Goal: Task Accomplishment & Management: Complete application form

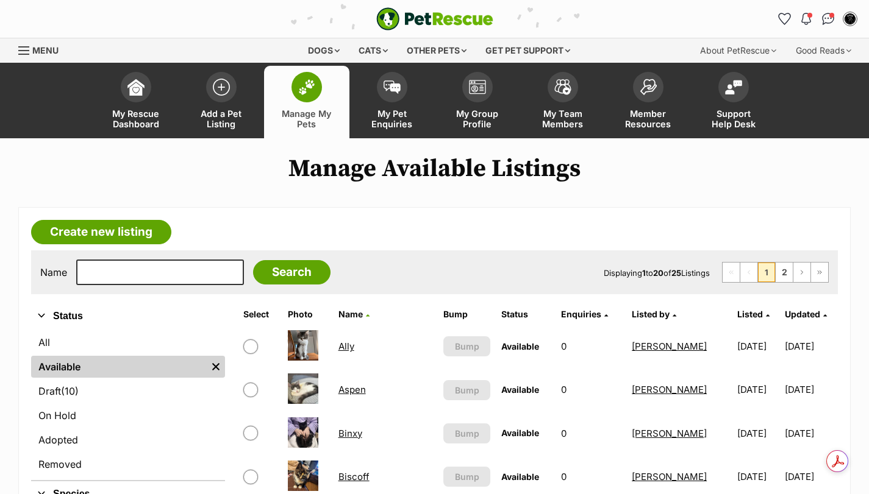
click at [362, 475] on link "Biscoff" at bounding box center [353, 477] width 31 height 12
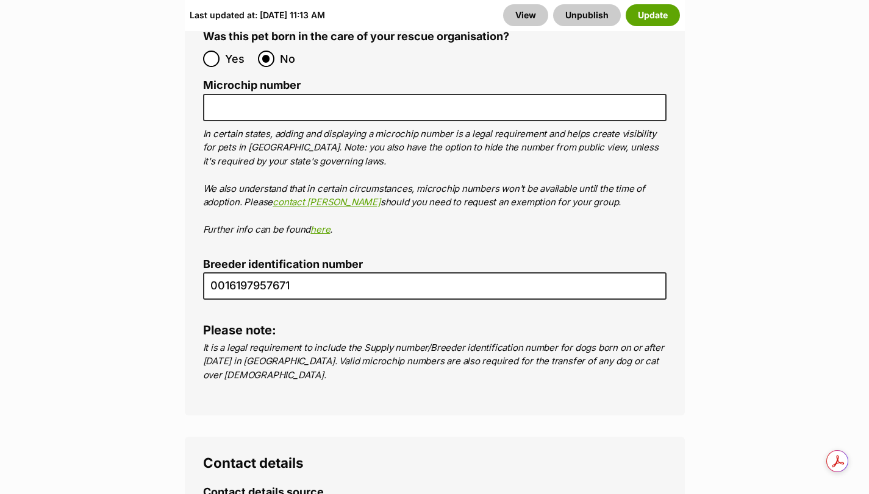
scroll to position [4374, 0]
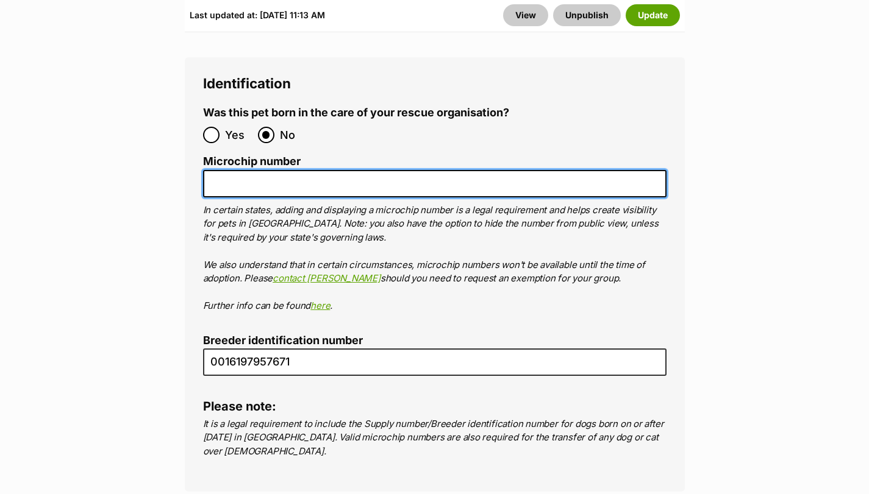
click at [315, 170] on input "Microchip number" at bounding box center [434, 183] width 463 height 27
paste input "953010007930337"
type input "953010007930337"
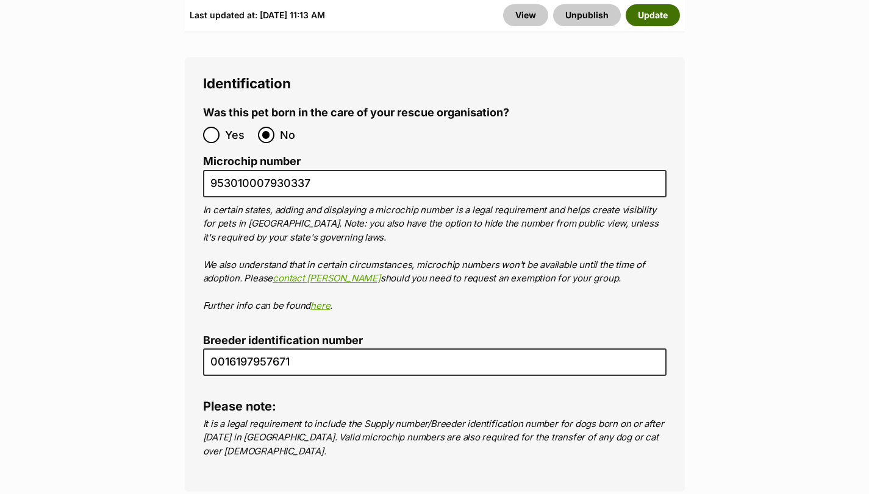
click at [641, 14] on button "Update" at bounding box center [652, 15] width 54 height 22
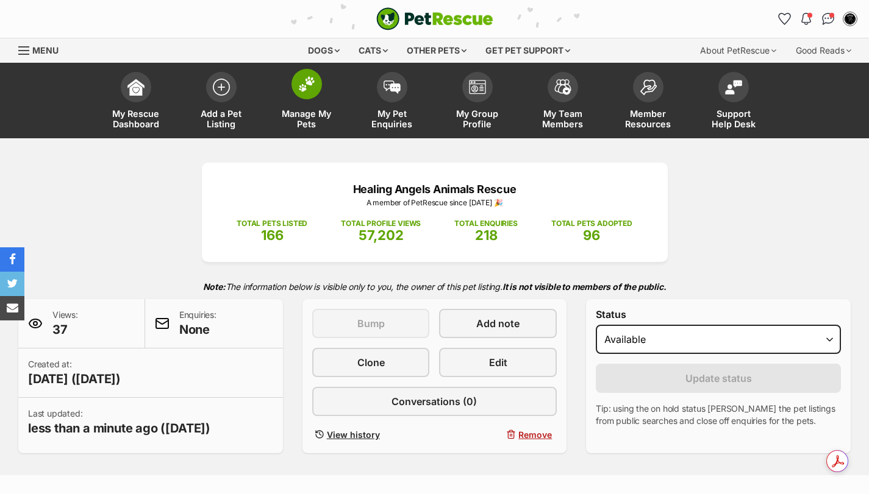
click at [306, 96] on span at bounding box center [306, 84] width 30 height 30
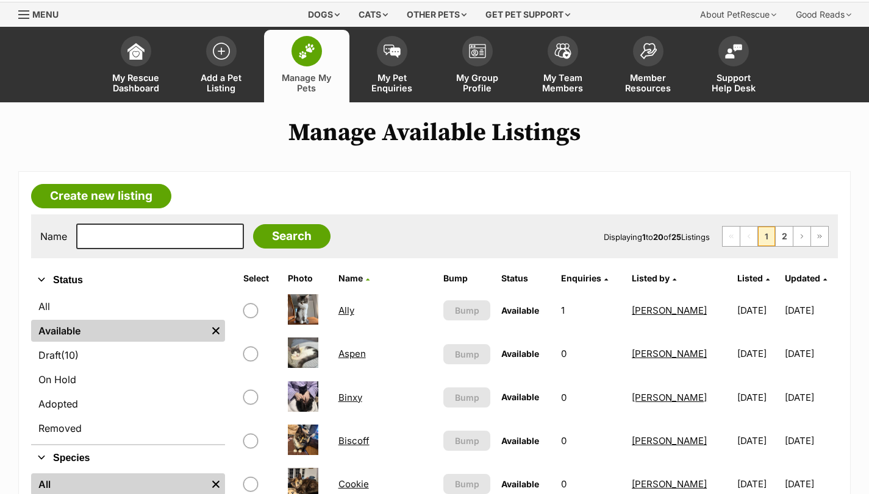
scroll to position [102, 0]
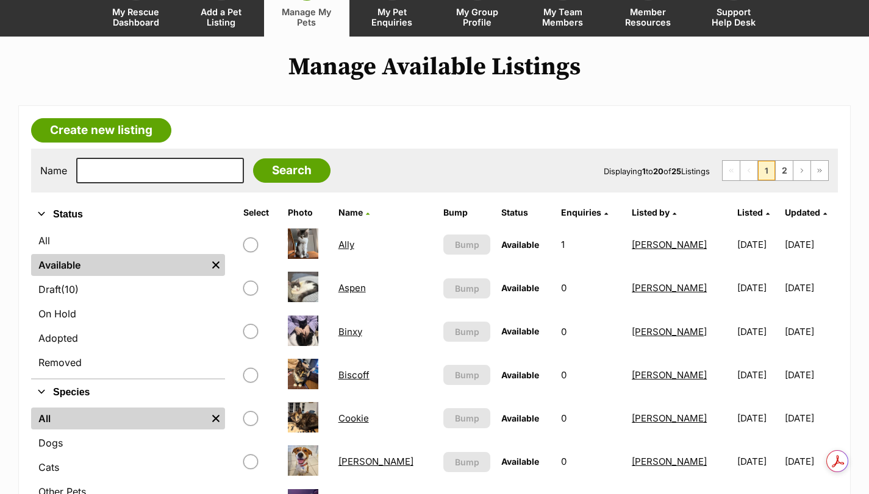
click at [359, 414] on link "Cookie" at bounding box center [353, 419] width 30 height 12
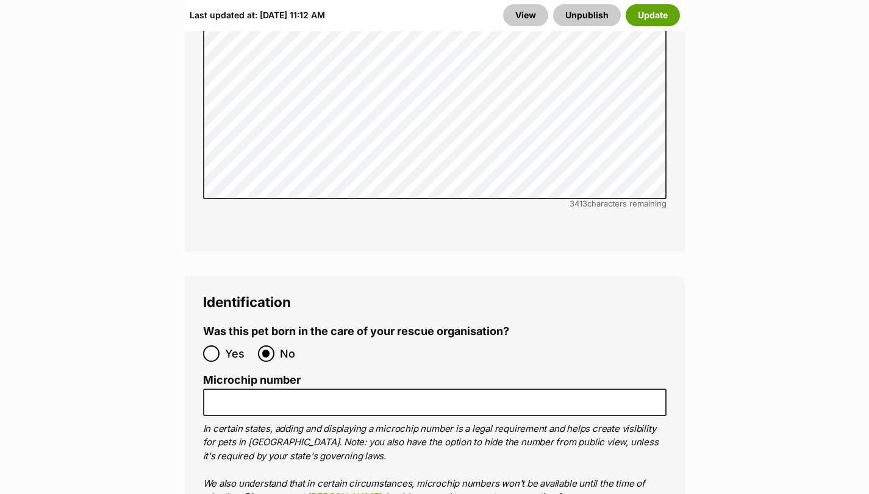
scroll to position [4371, 0]
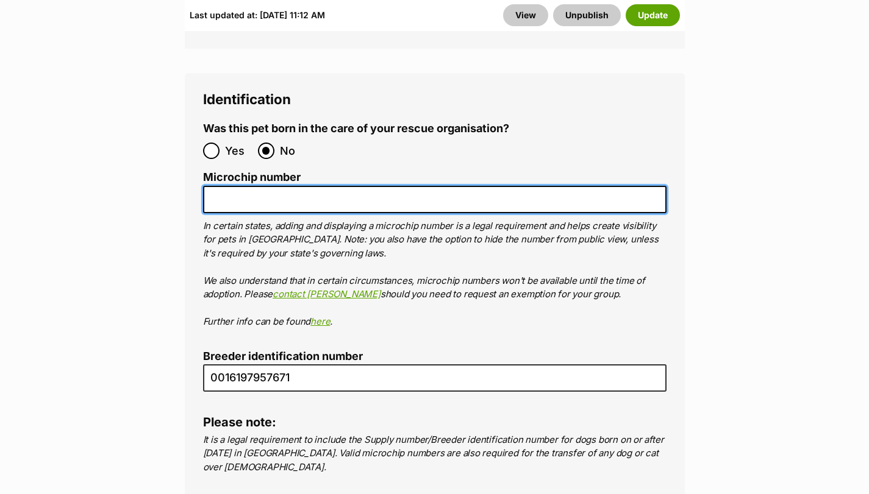
click at [310, 186] on input "Microchip number" at bounding box center [434, 199] width 463 height 27
paste input "953010007930257"
type input "953010007930257"
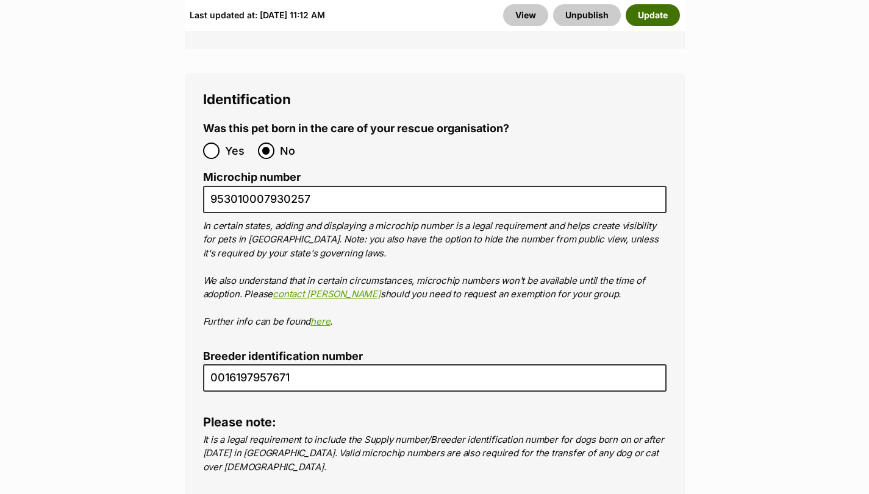
click at [659, 18] on button "Update" at bounding box center [652, 15] width 54 height 22
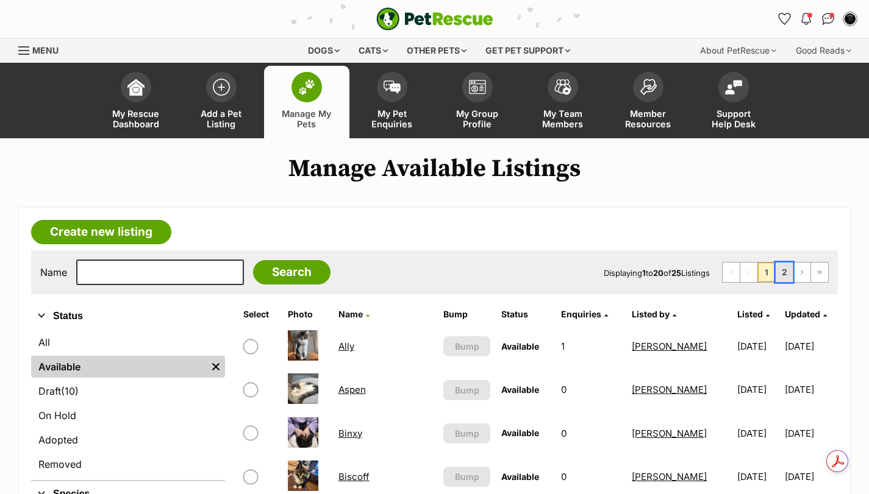
click at [783, 270] on link "2" at bounding box center [783, 273] width 17 height 20
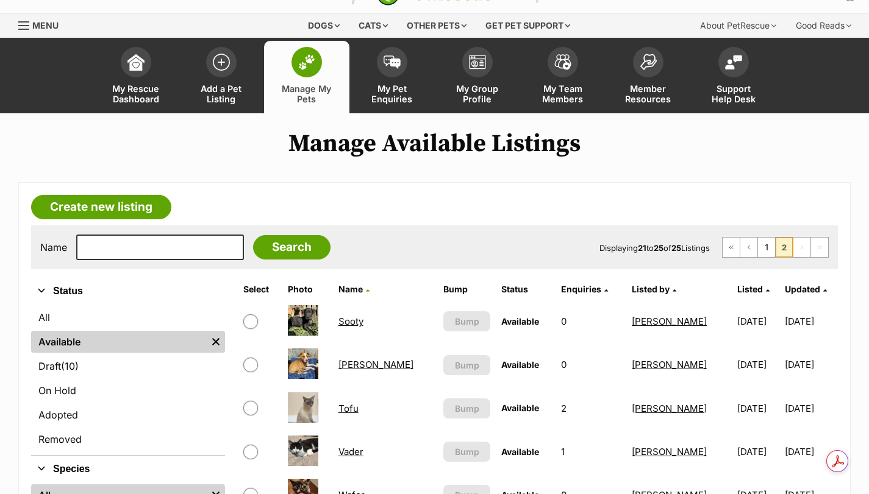
scroll to position [81, 0]
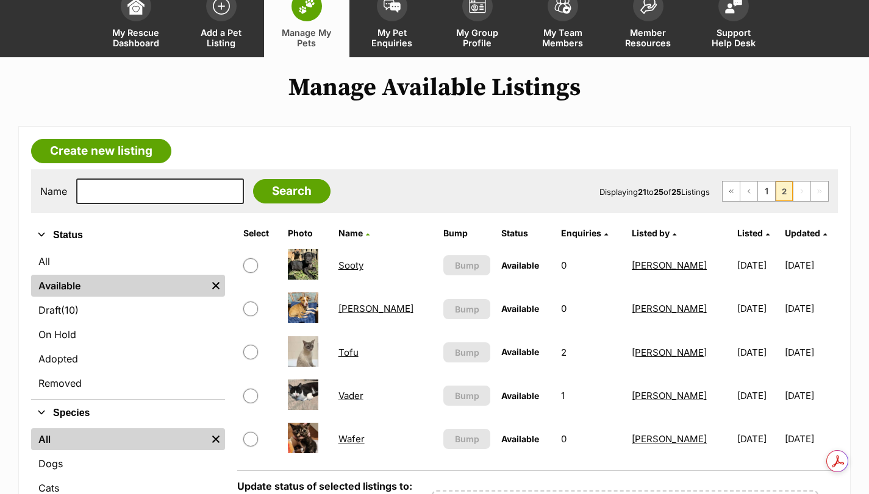
click at [361, 436] on link "Wafer" at bounding box center [351, 439] width 26 height 12
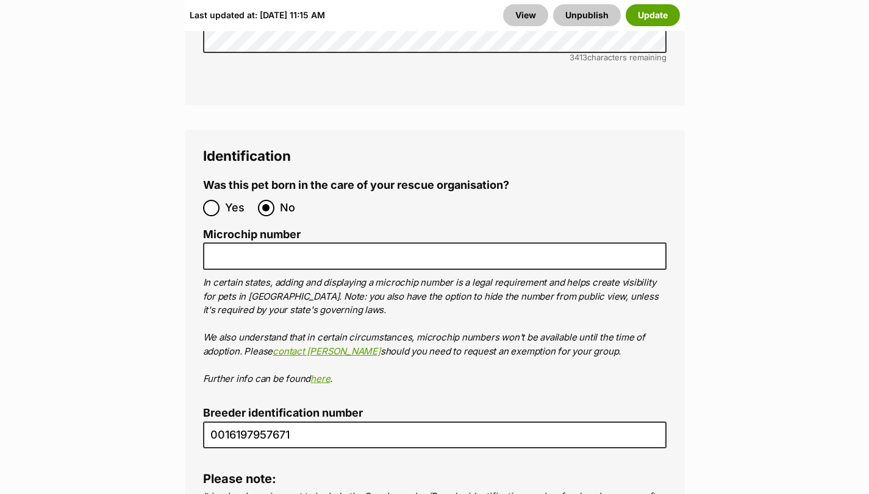
scroll to position [4799, 0]
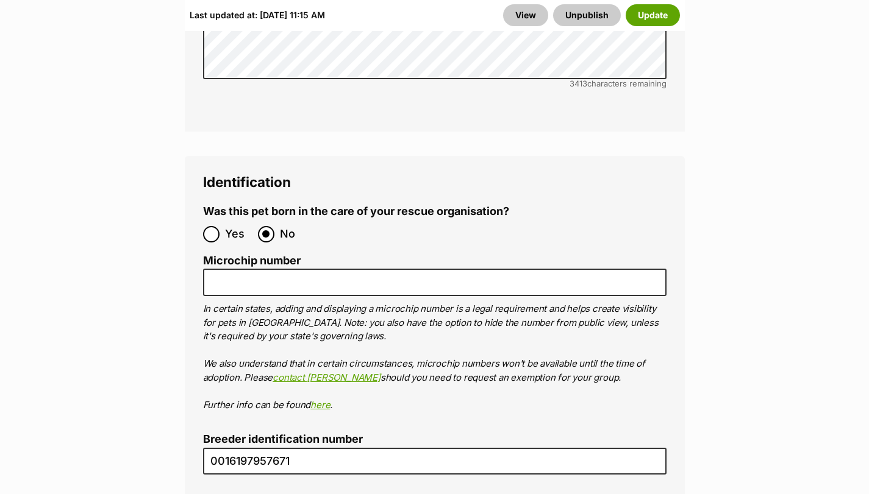
scroll to position [4332, 0]
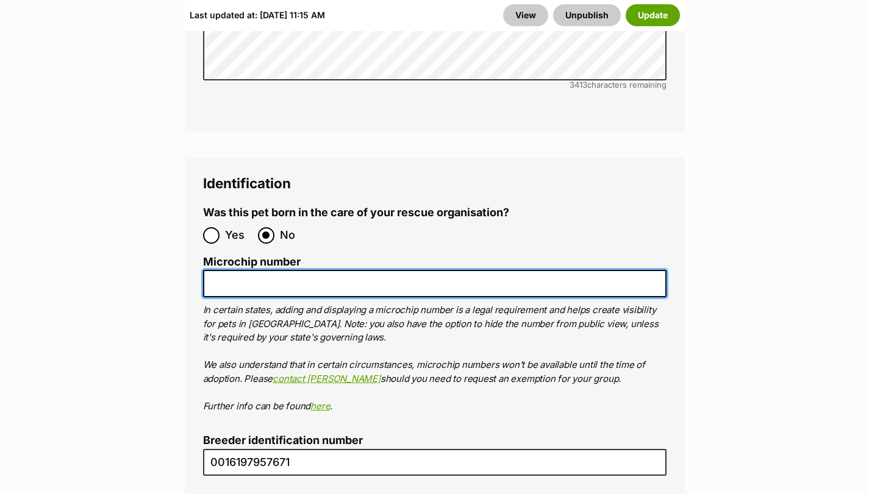
click at [471, 270] on input "Microchip number" at bounding box center [434, 283] width 463 height 27
paste input "953010007930642"
type input "953010007930642"
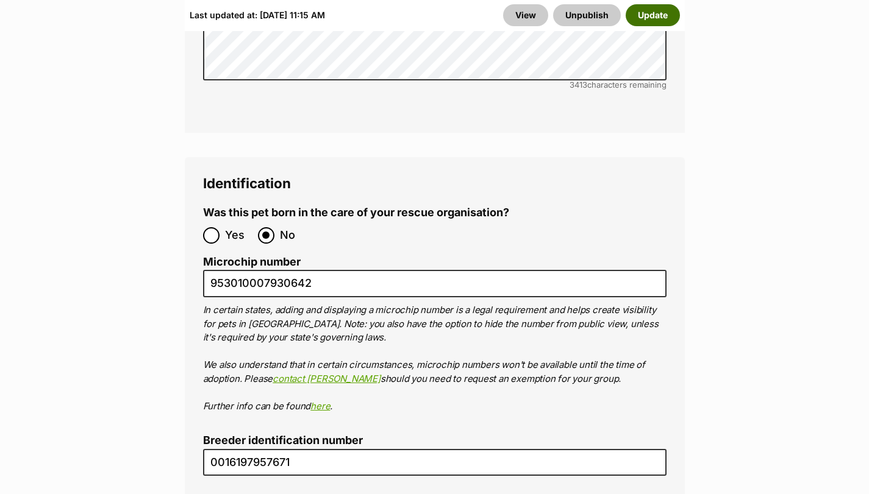
click at [632, 18] on button "Update" at bounding box center [652, 15] width 54 height 22
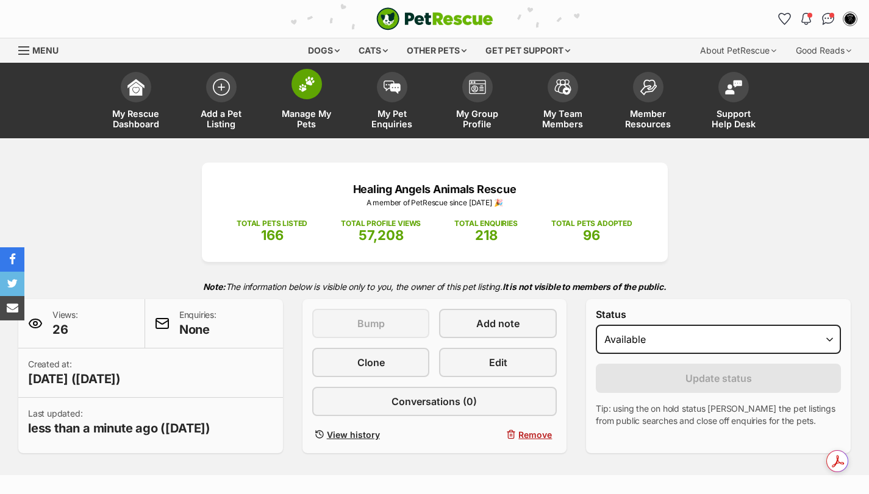
click at [313, 77] on img at bounding box center [306, 84] width 17 height 16
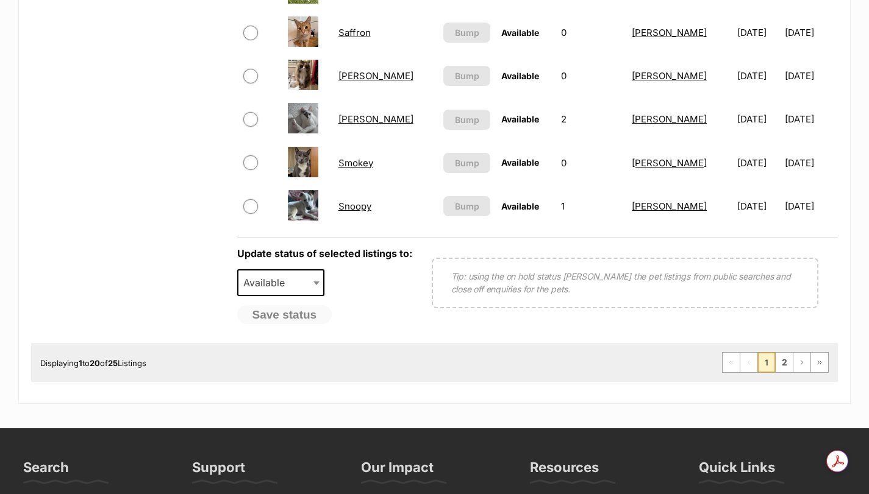
scroll to position [1036, 0]
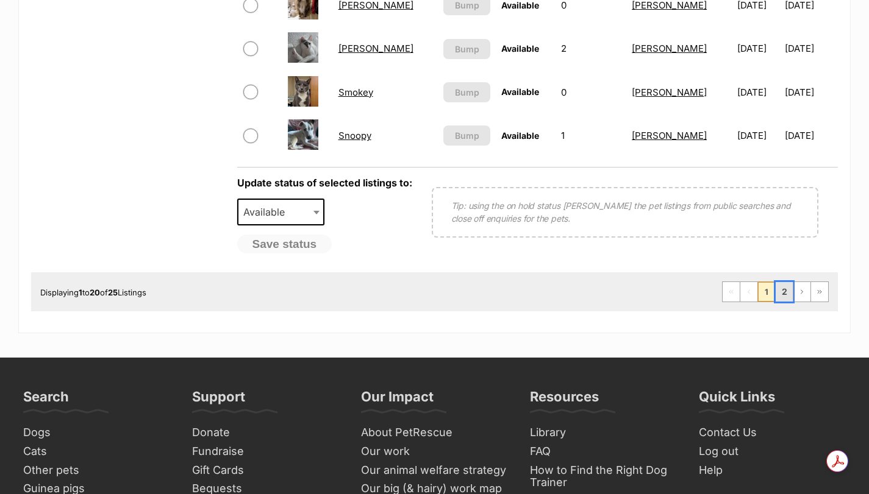
click at [778, 288] on link "2" at bounding box center [783, 292] width 17 height 20
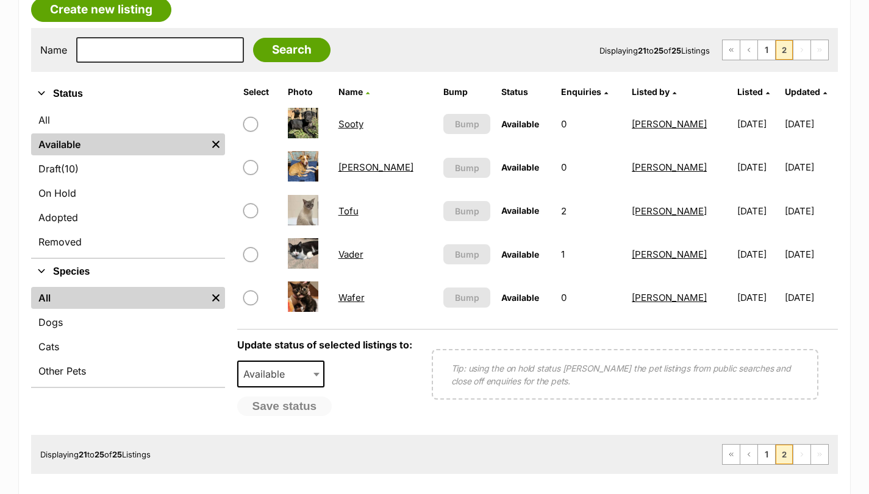
scroll to position [244, 0]
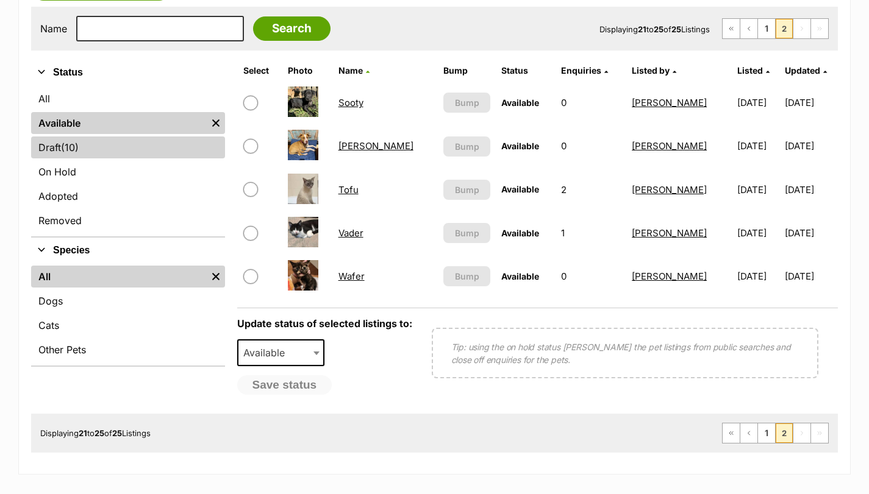
click at [90, 152] on link "Draft (10) Items" at bounding box center [128, 148] width 194 height 22
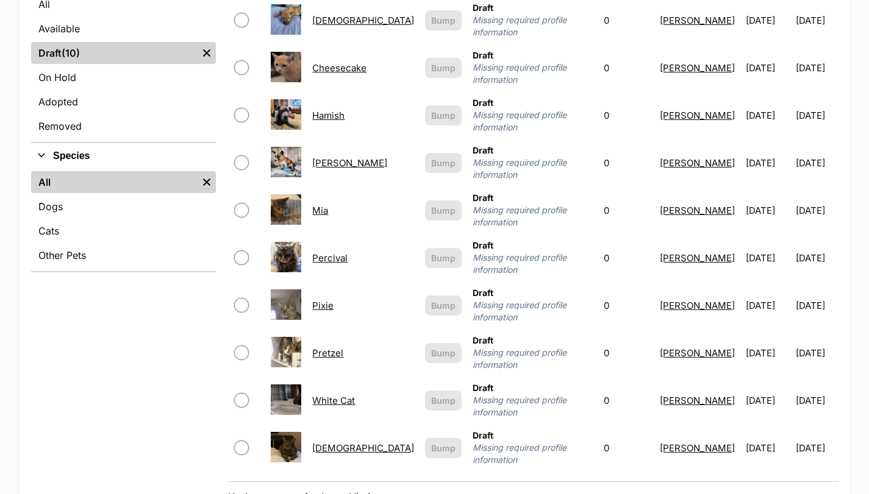
scroll to position [346, 0]
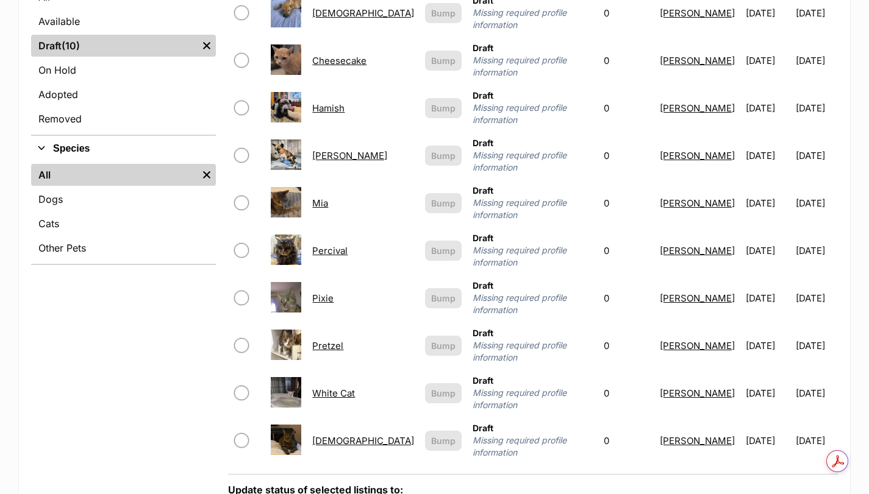
click at [348, 388] on link "White Cat" at bounding box center [333, 394] width 43 height 12
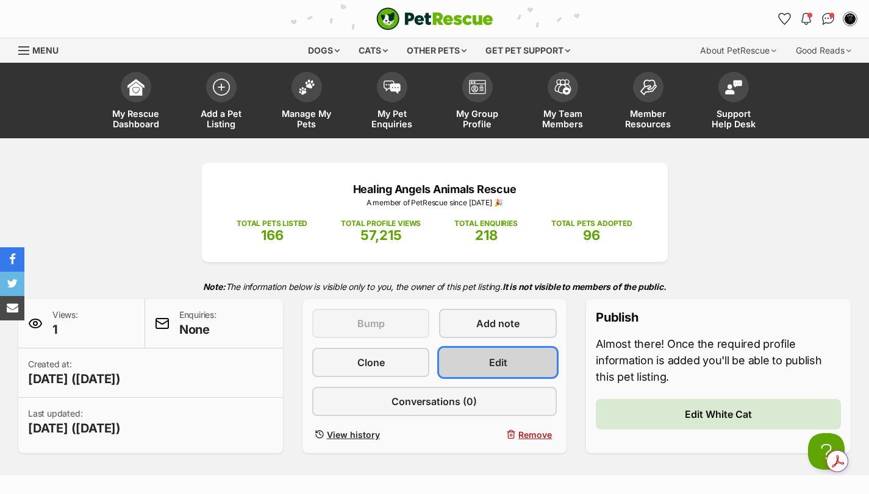
click at [461, 350] on link "Edit" at bounding box center [498, 362] width 118 height 29
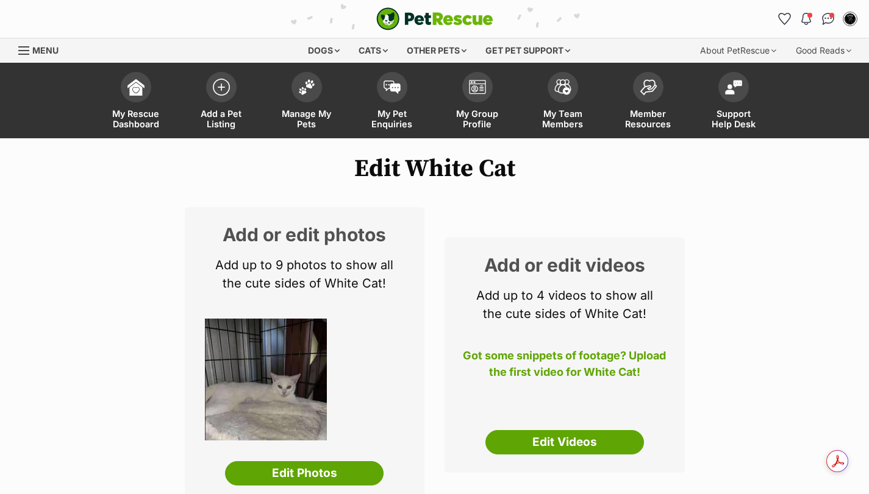
select select
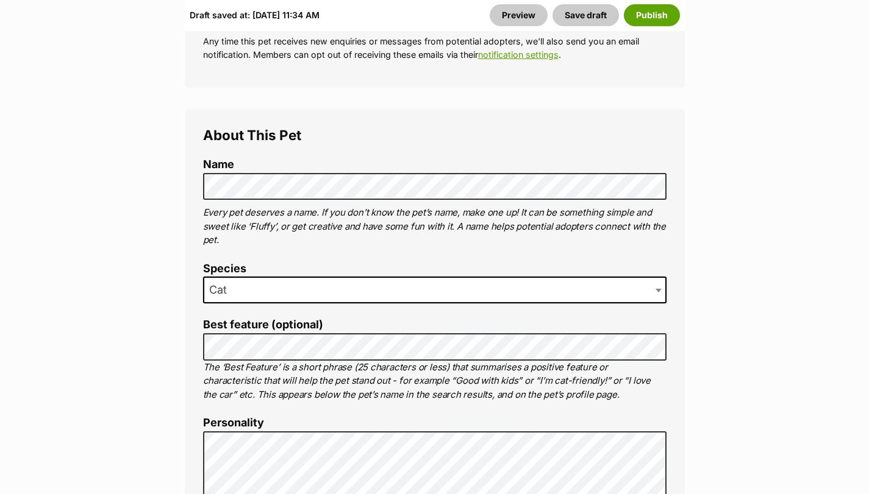
scroll to position [670, 0]
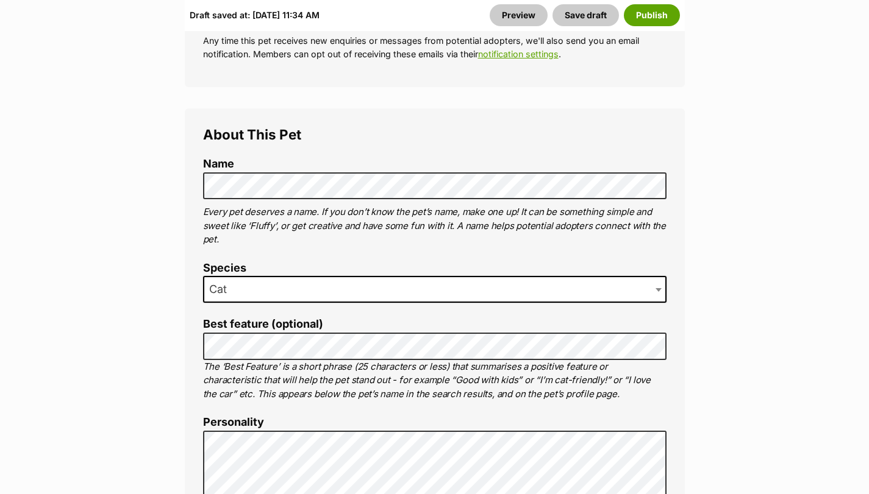
click at [244, 228] on p "Every pet deserves a name. If you don’t know the pet’s name, make one up! It ca…" at bounding box center [434, 225] width 463 height 41
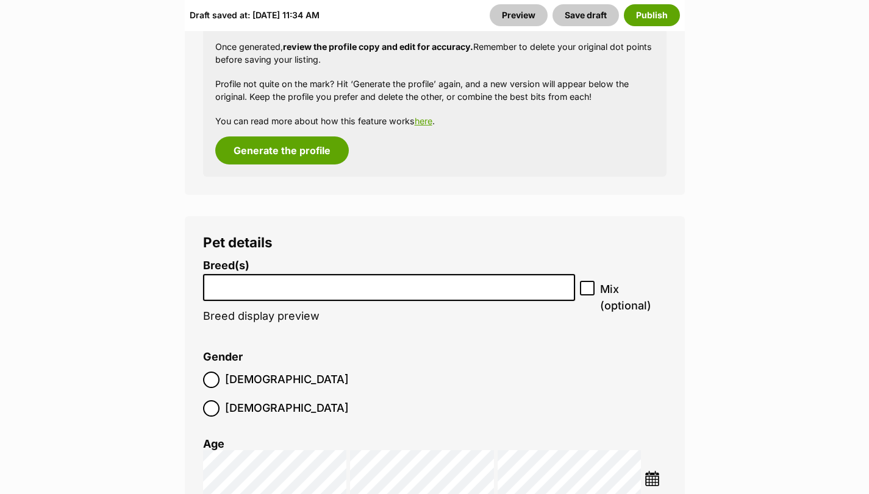
scroll to position [1626, 0]
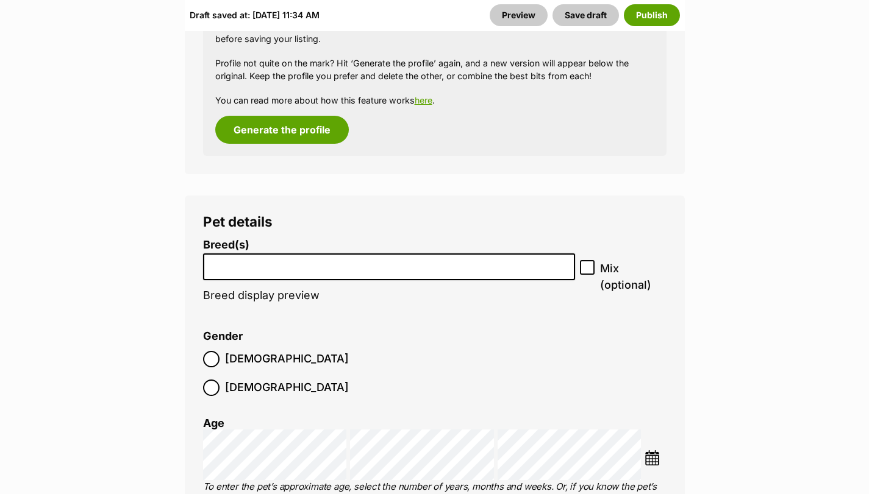
click at [300, 267] on input "search" at bounding box center [389, 264] width 364 height 13
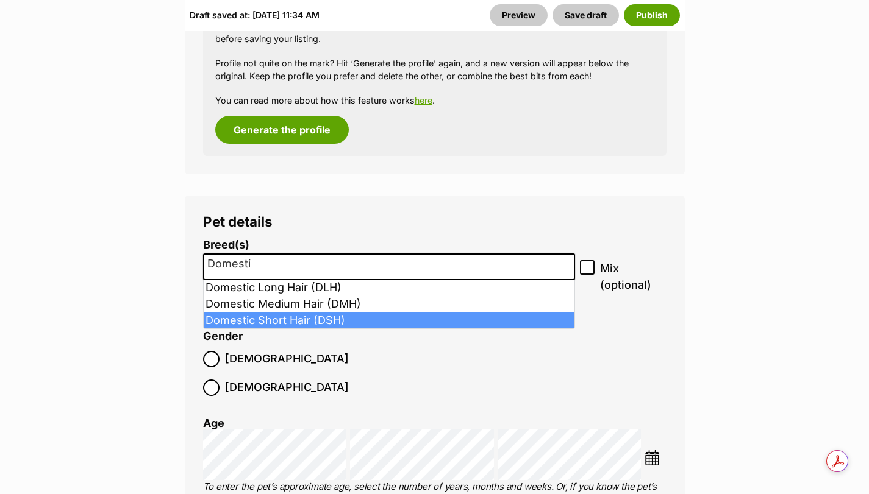
type input "Domesti"
select select "252102"
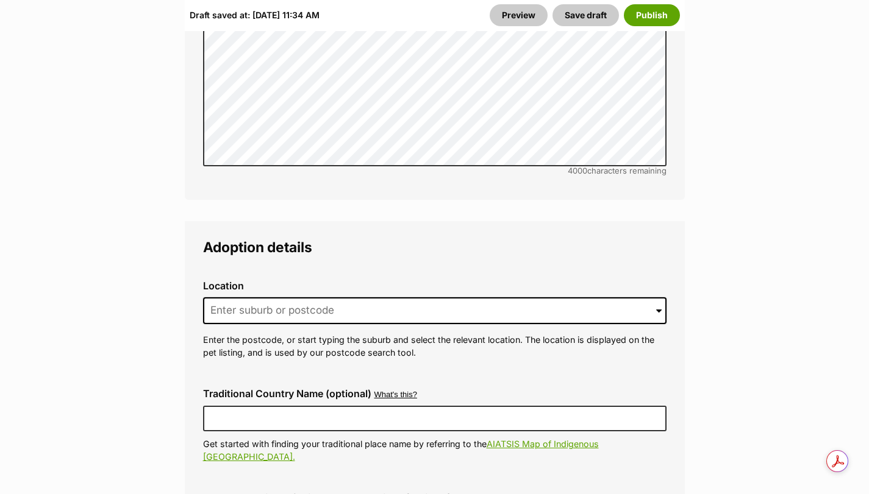
scroll to position [3088, 0]
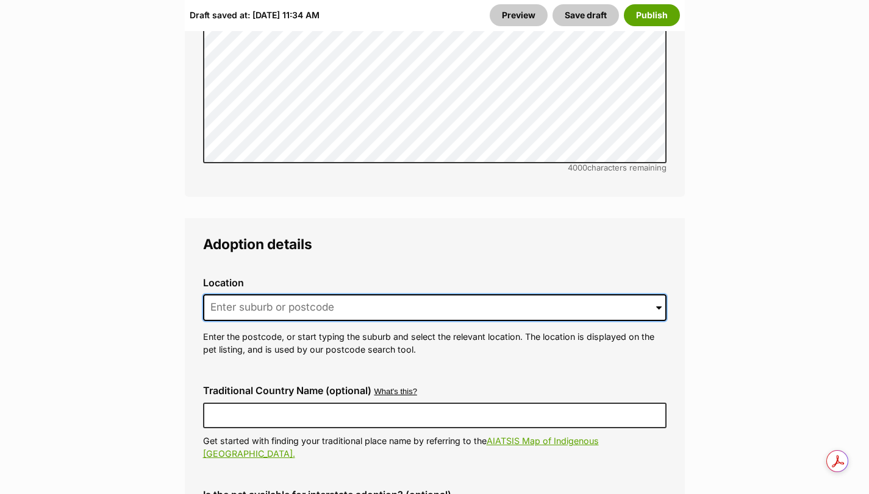
click at [255, 294] on input at bounding box center [434, 307] width 463 height 27
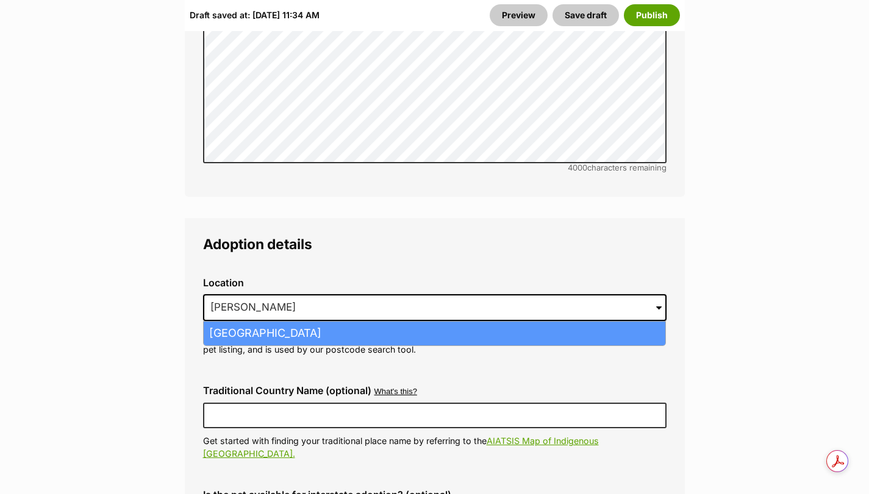
click at [260, 322] on li "Shailer Park, Queensland, 4128" at bounding box center [434, 334] width 461 height 24
type input "Shailer Park, Queensland, 4128"
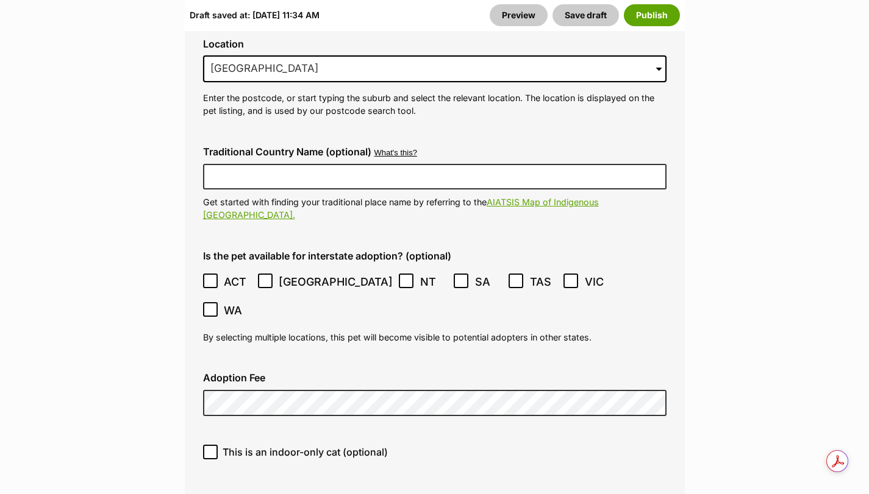
scroll to position [3332, 0]
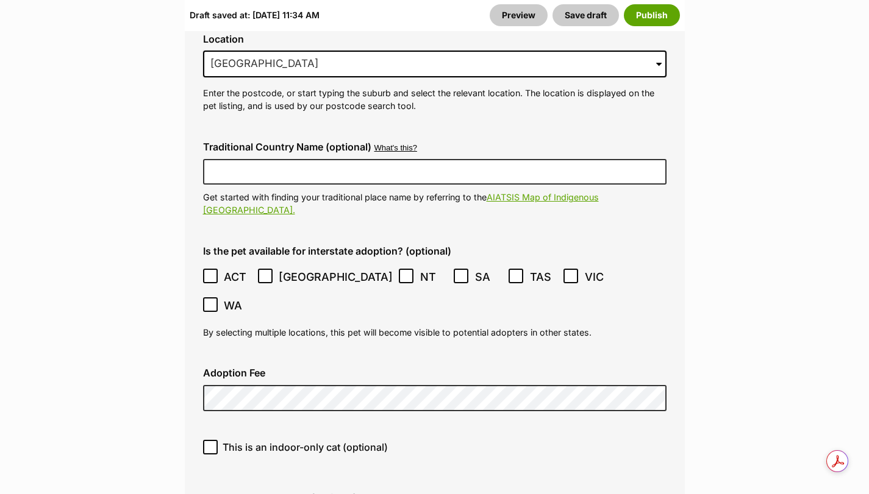
click at [211, 443] on icon at bounding box center [210, 447] width 9 height 9
click at [211, 440] on input "This is an indoor-only cat (optional)" at bounding box center [210, 447] width 15 height 15
checkbox input "true"
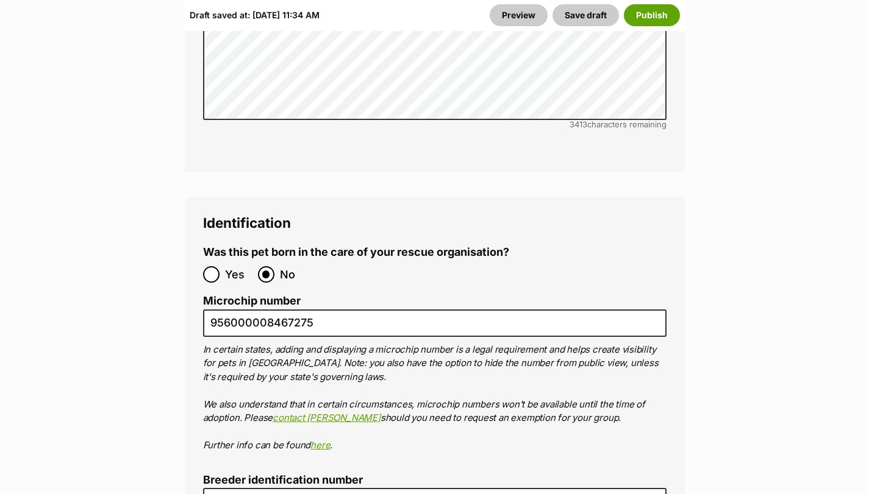
scroll to position [4307, 0]
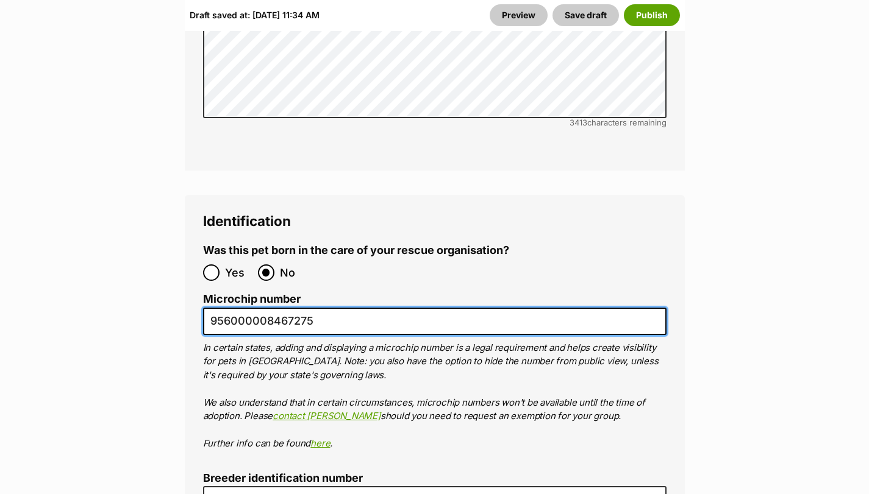
drag, startPoint x: 322, startPoint y: 239, endPoint x: 155, endPoint y: 238, distance: 167.0
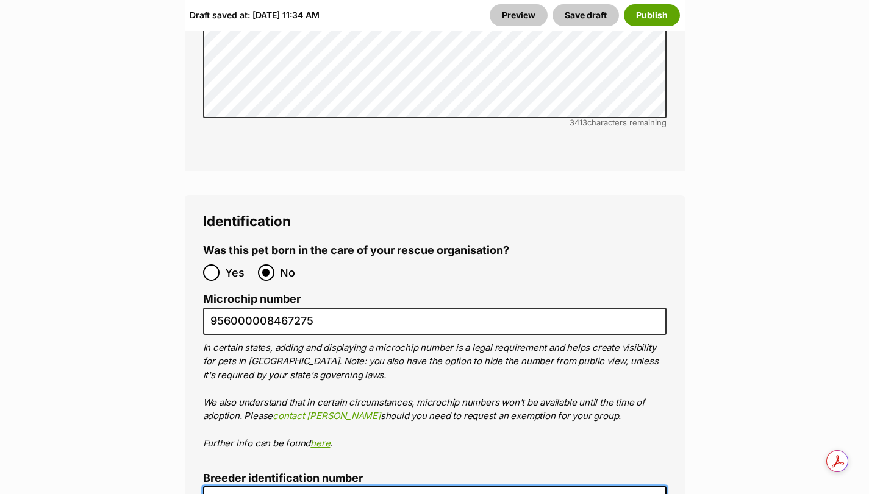
click at [269, 486] on input "Breeder identification number" at bounding box center [434, 499] width 463 height 27
type input "0016197957671"
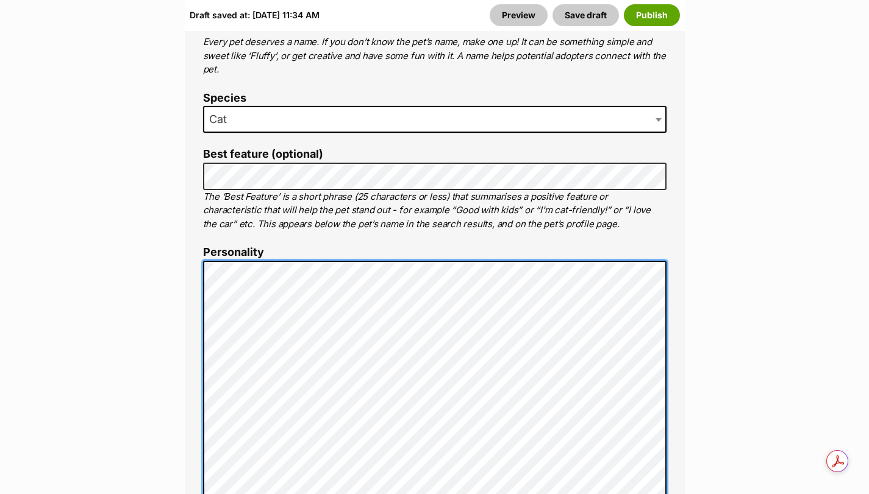
scroll to position [843, 0]
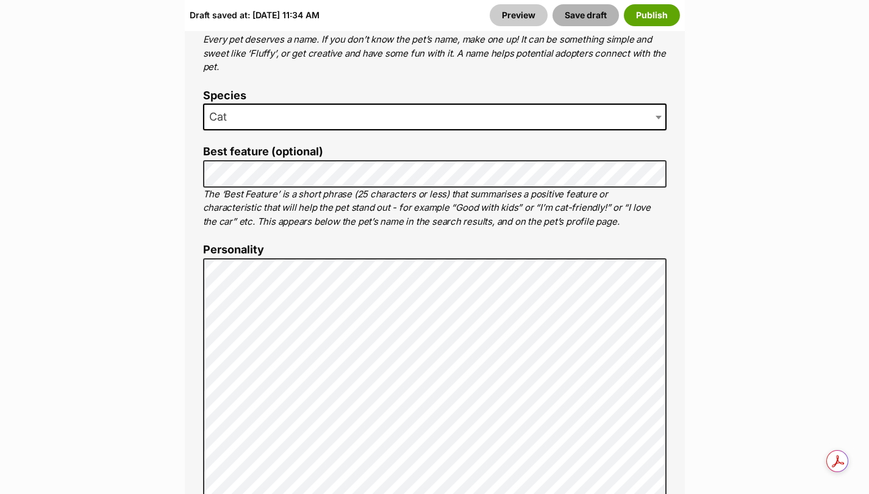
click at [572, 18] on button "Save draft" at bounding box center [585, 15] width 66 height 22
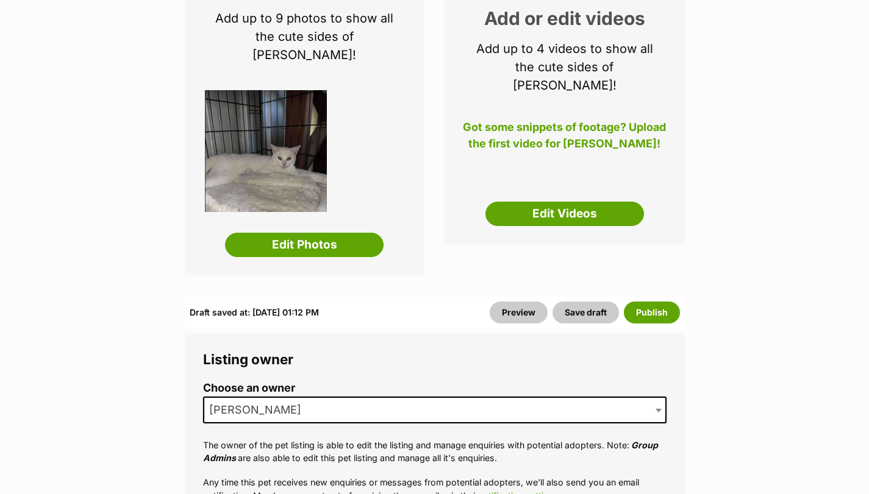
scroll to position [264, 0]
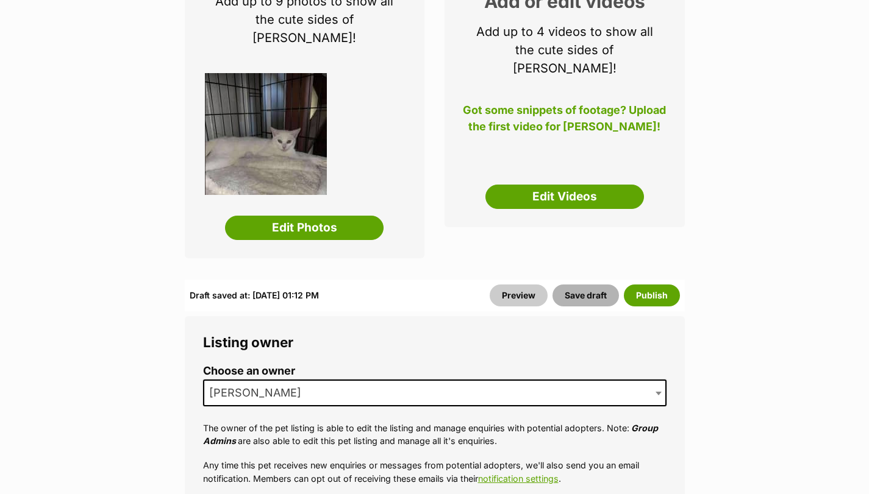
click at [603, 285] on button "Save draft" at bounding box center [585, 296] width 66 height 22
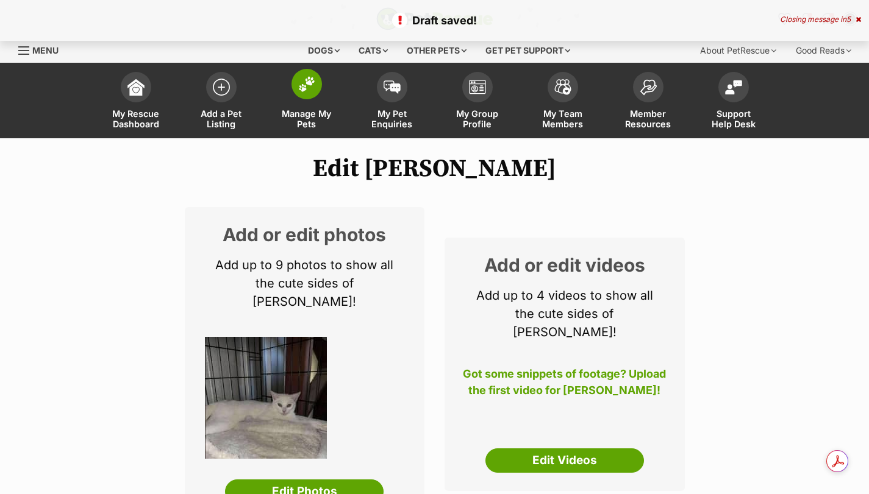
click at [313, 82] on img at bounding box center [306, 84] width 17 height 16
